Goal: Task Accomplishment & Management: Manage account settings

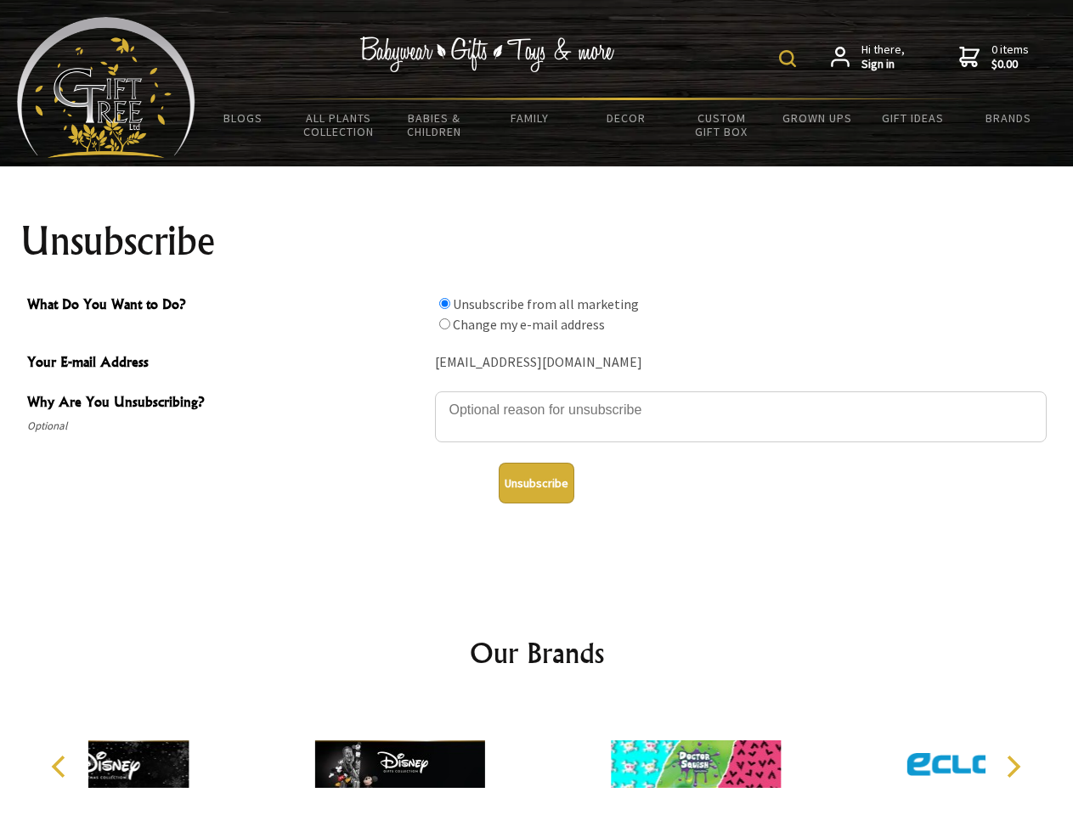
click at [790, 59] on img at bounding box center [787, 58] width 17 height 17
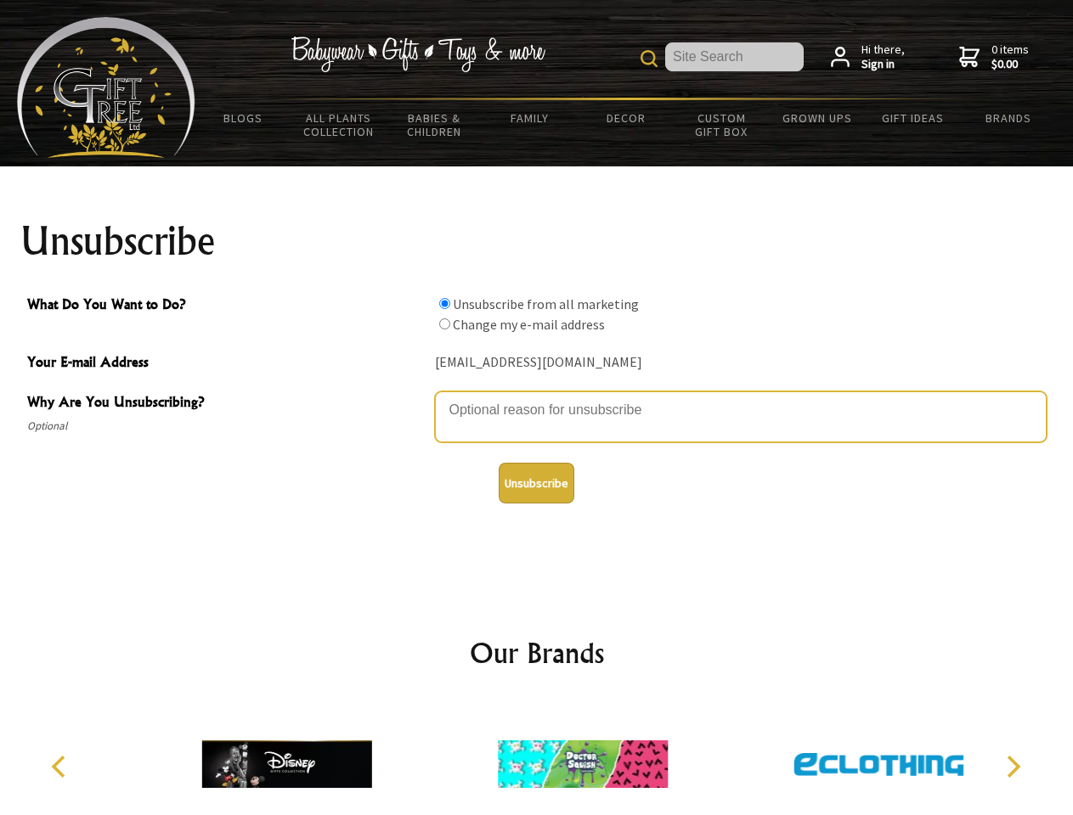
click at [537, 397] on textarea "Why Are You Unsubscribing?" at bounding box center [740, 417] width 611 height 51
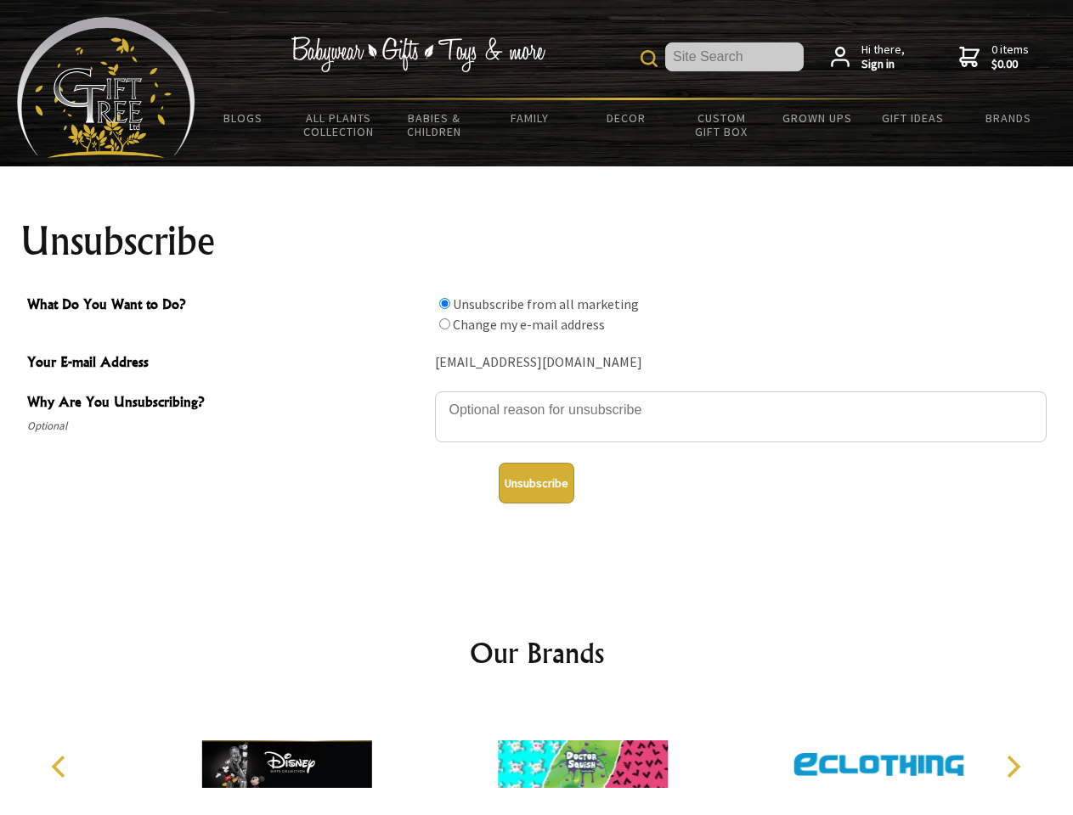
click at [444, 303] on input "What Do You Want to Do?" at bounding box center [444, 303] width 11 height 11
click at [444, 324] on input "What Do You Want to Do?" at bounding box center [444, 323] width 11 height 11
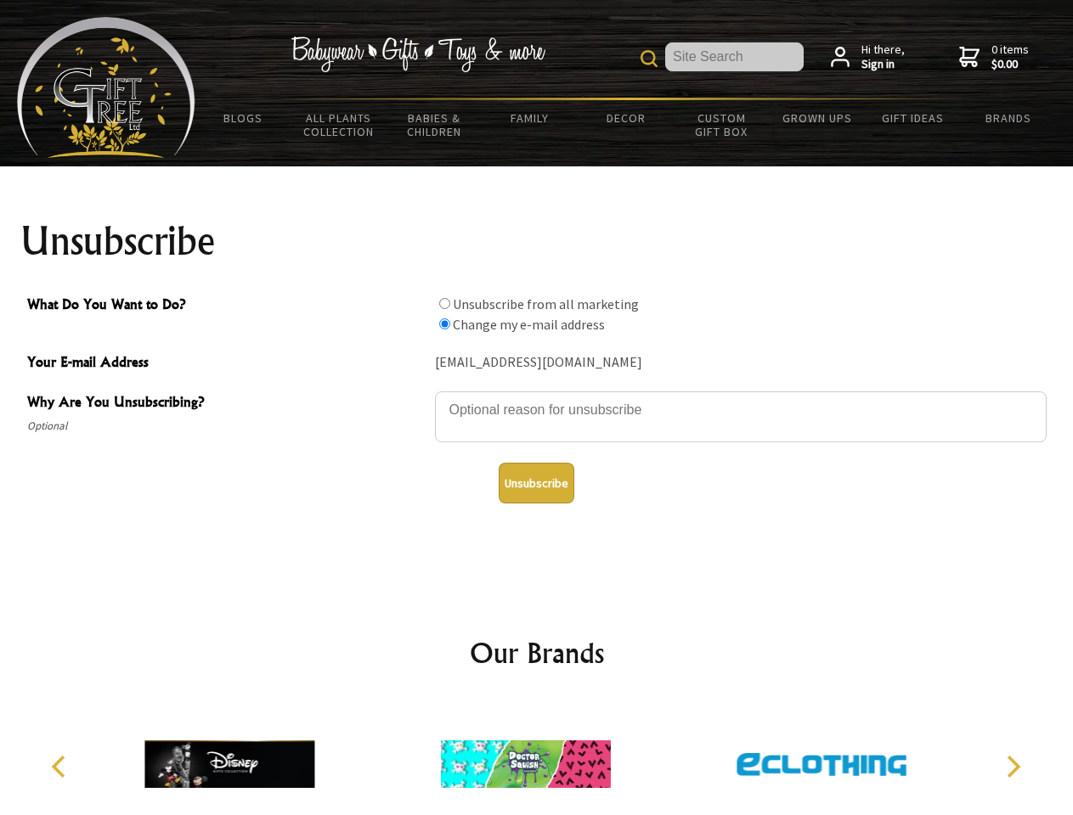
radio input "true"
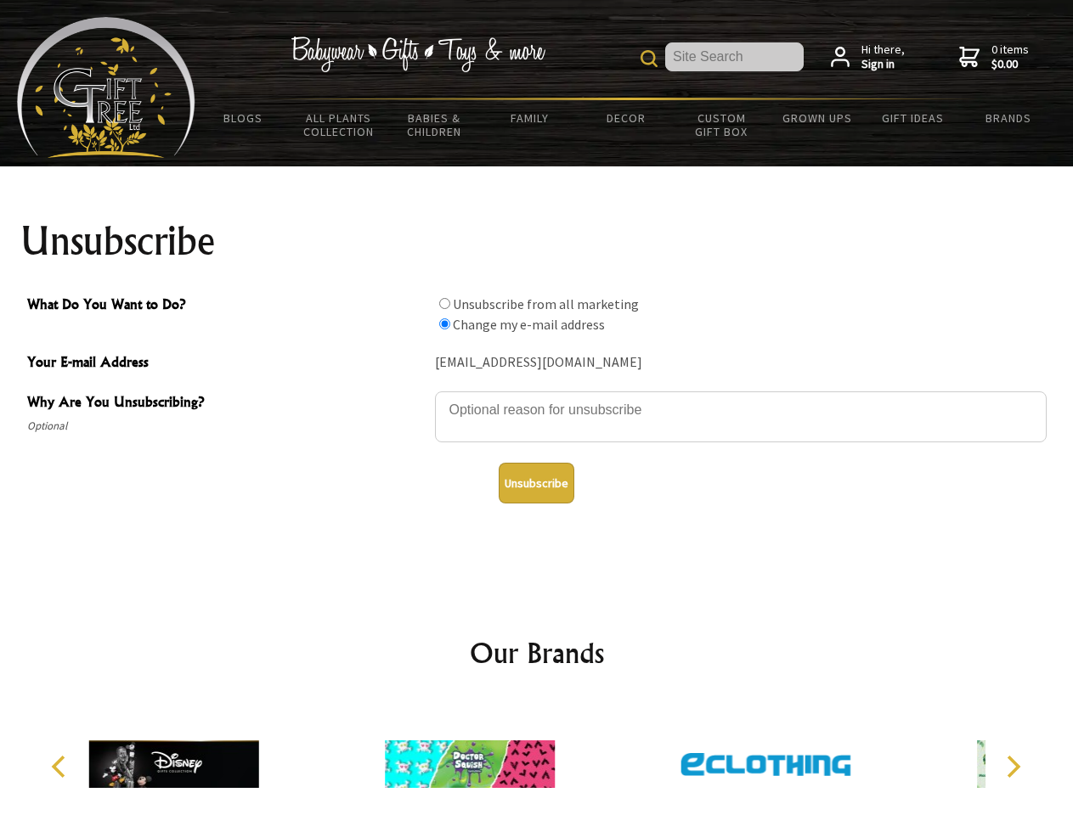
click at [536, 483] on button "Unsubscribe" at bounding box center [537, 483] width 76 height 41
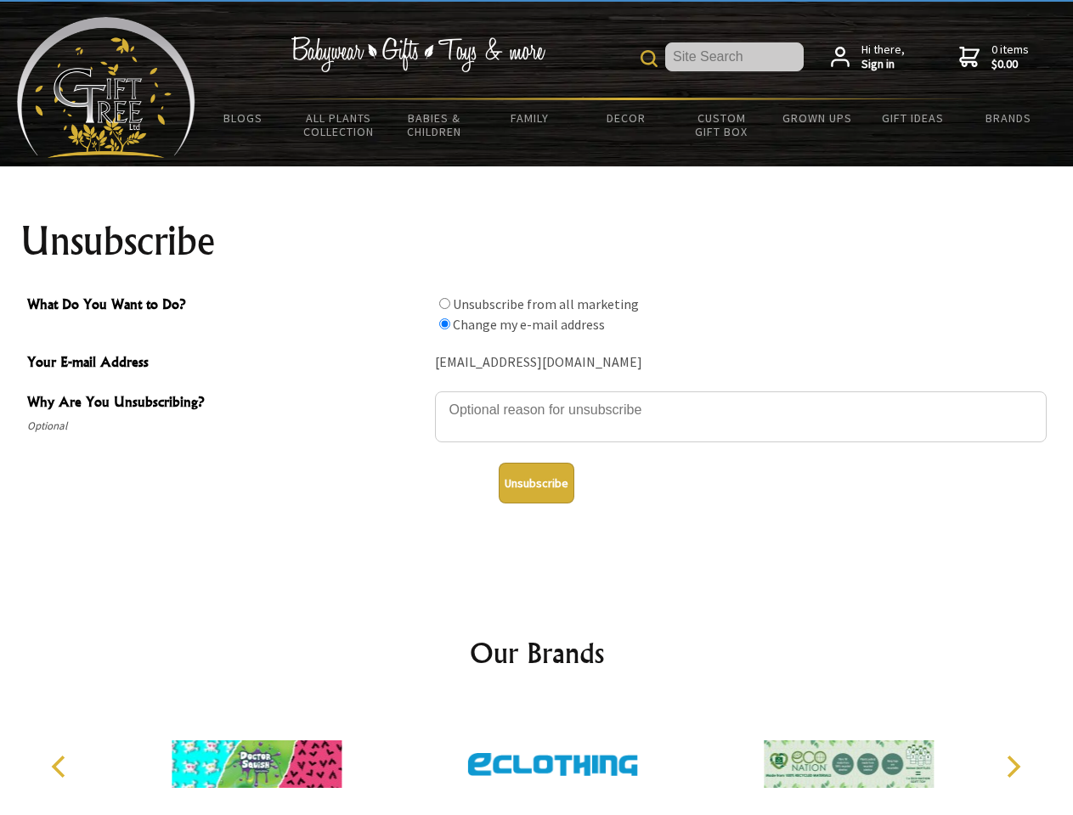
click at [537, 758] on img at bounding box center [553, 764] width 170 height 127
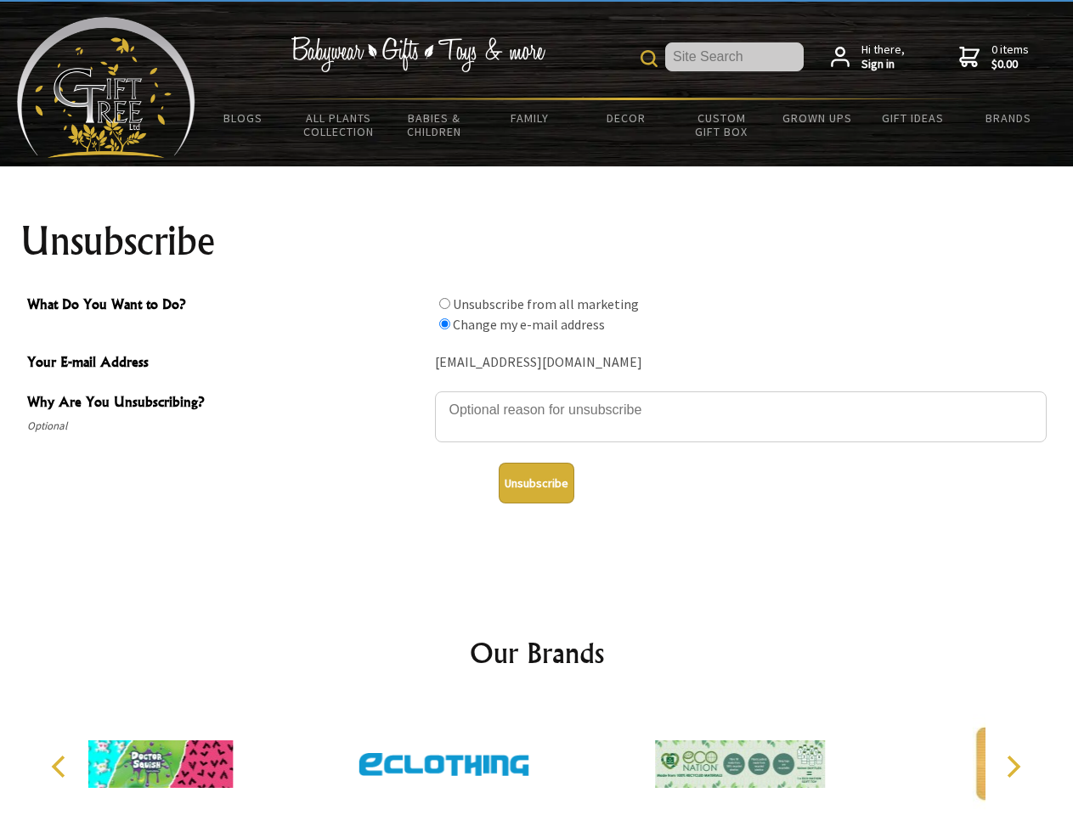
click at [61, 767] on icon "Previous" at bounding box center [60, 767] width 22 height 22
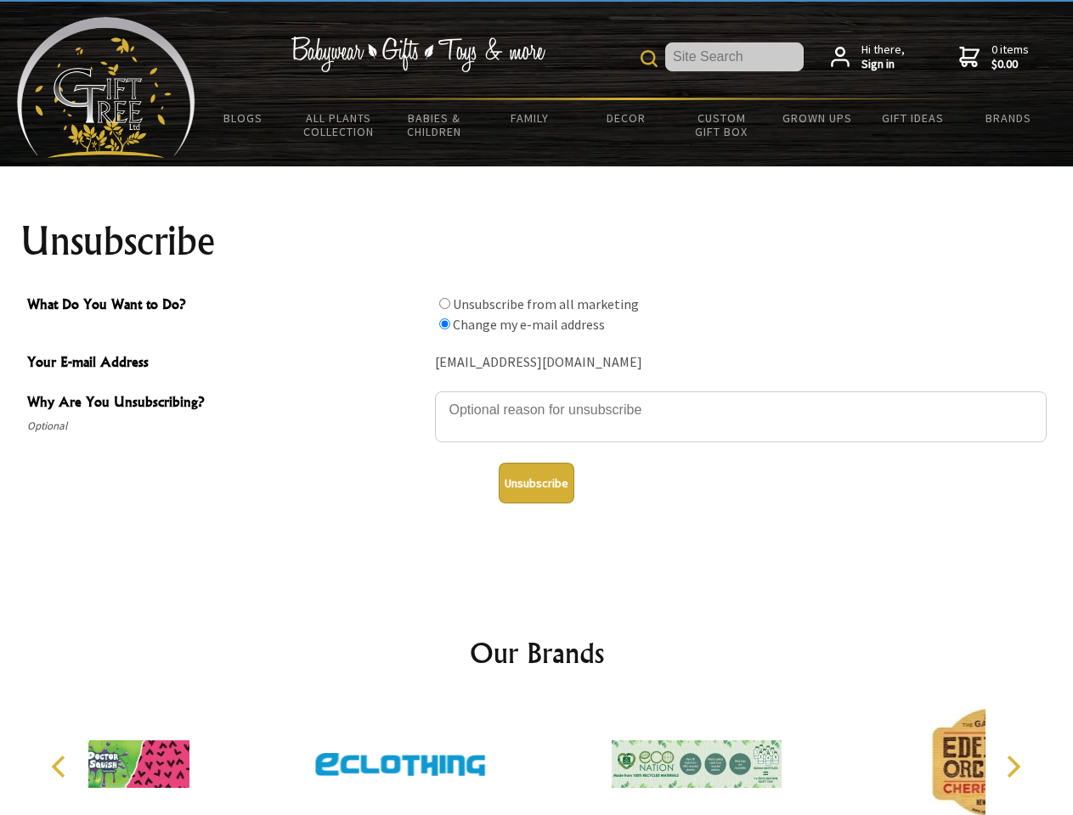
click at [1012, 767] on icon "Next" at bounding box center [1011, 767] width 22 height 22
